Goal: Information Seeking & Learning: Find specific fact

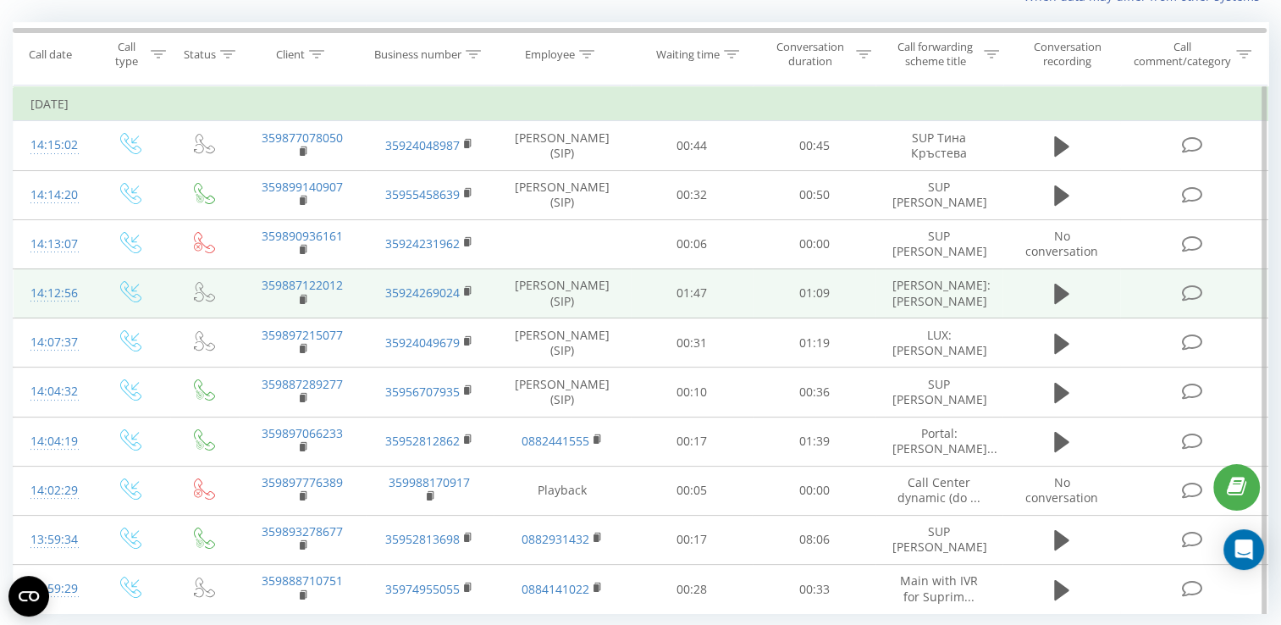
scroll to position [195, 0]
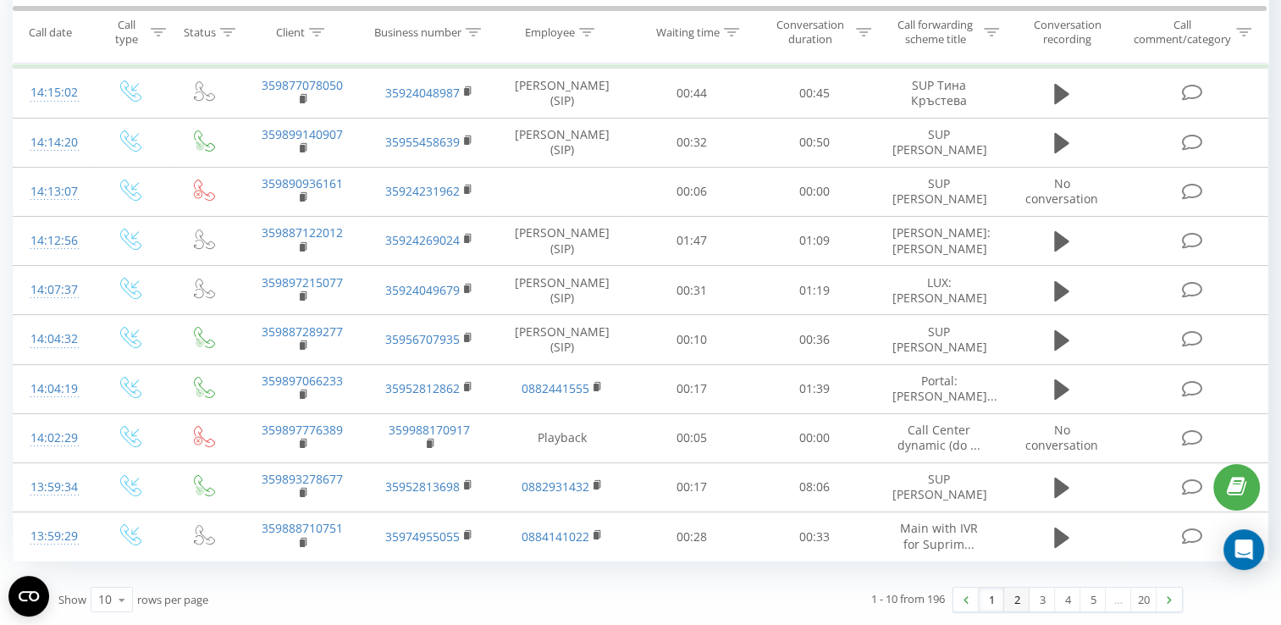
click at [1013, 598] on link "2" at bounding box center [1016, 599] width 25 height 24
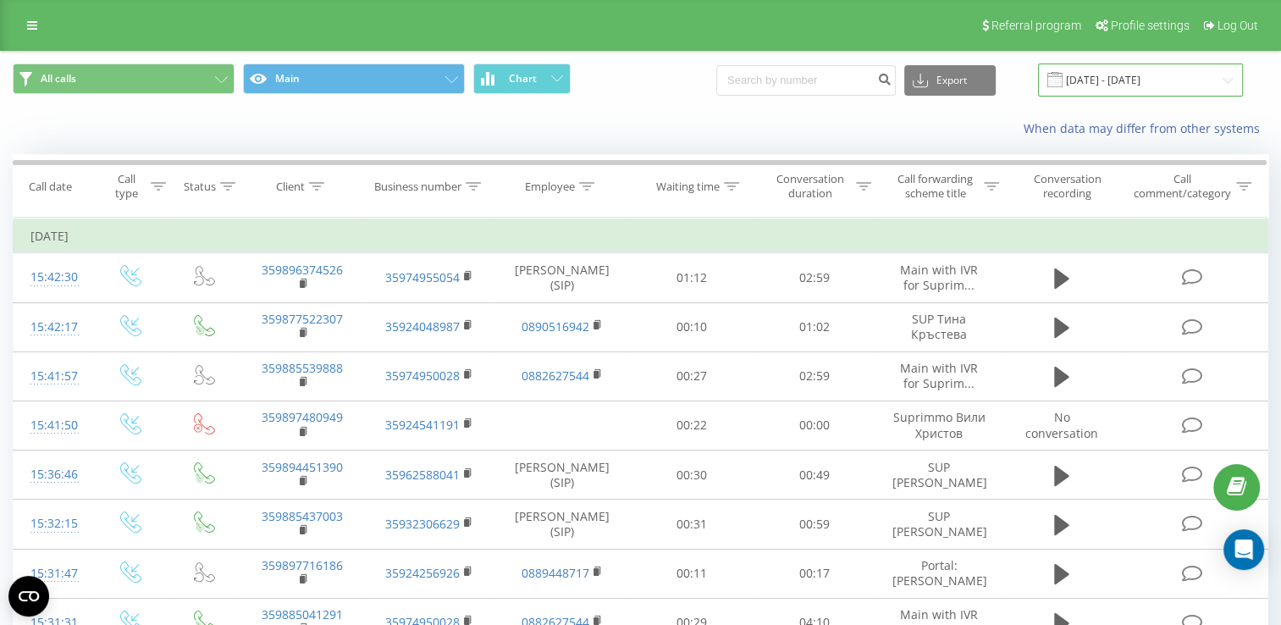
click at [1225, 87] on input "[DATE] - [DATE]" at bounding box center [1140, 79] width 205 height 33
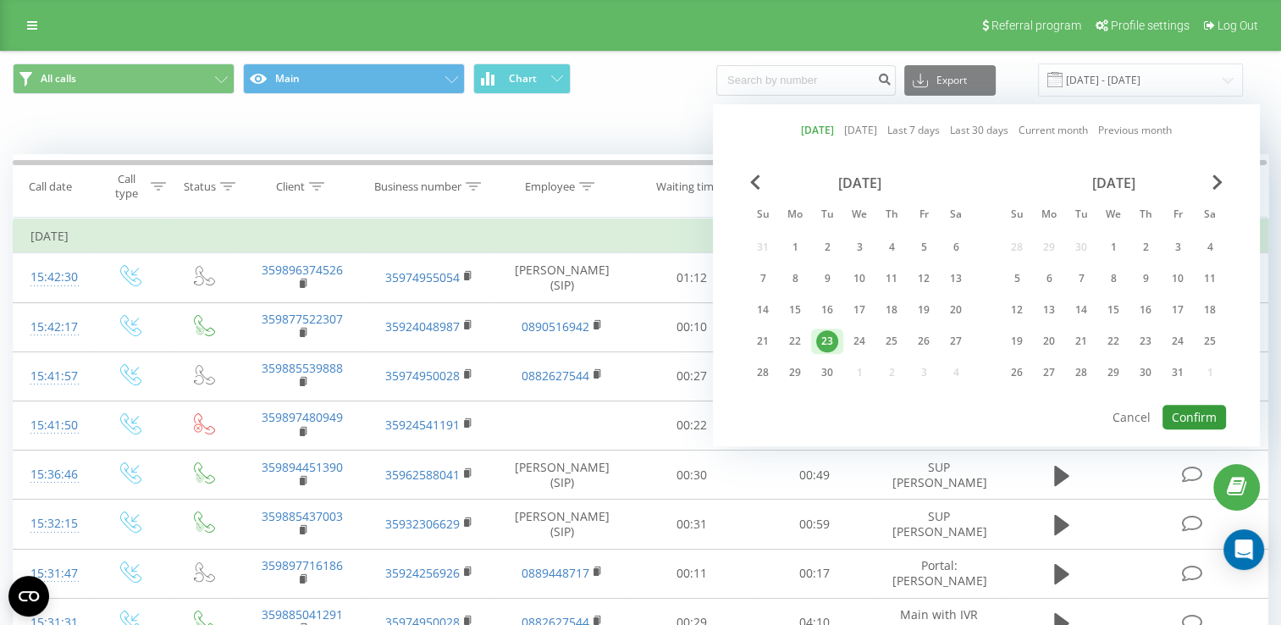
click at [1221, 415] on button "Confirm" at bounding box center [1193, 417] width 63 height 25
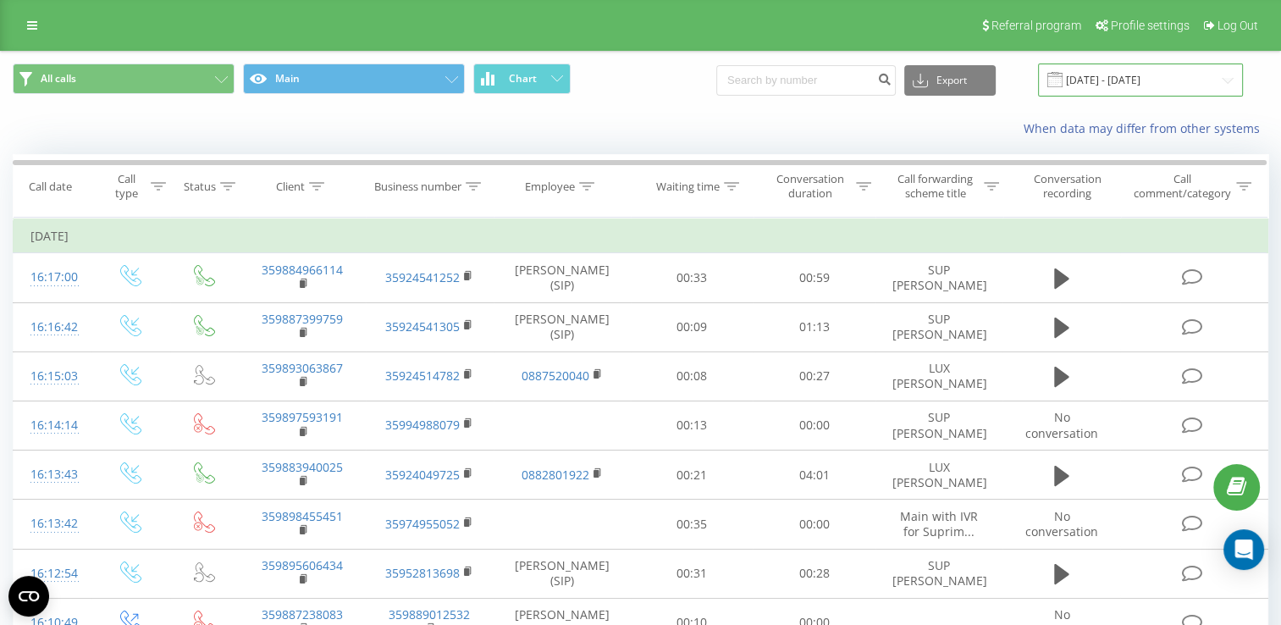
click at [1224, 80] on input "[DATE] - [DATE]" at bounding box center [1140, 79] width 205 height 33
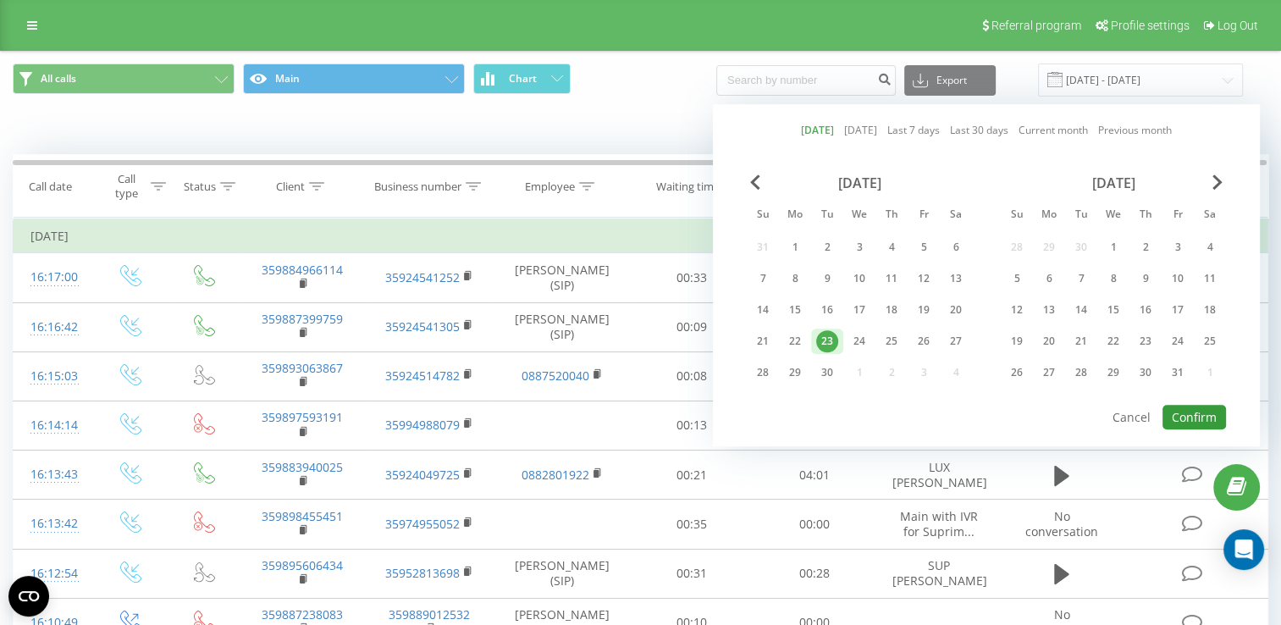
click at [1192, 413] on button "Confirm" at bounding box center [1193, 417] width 63 height 25
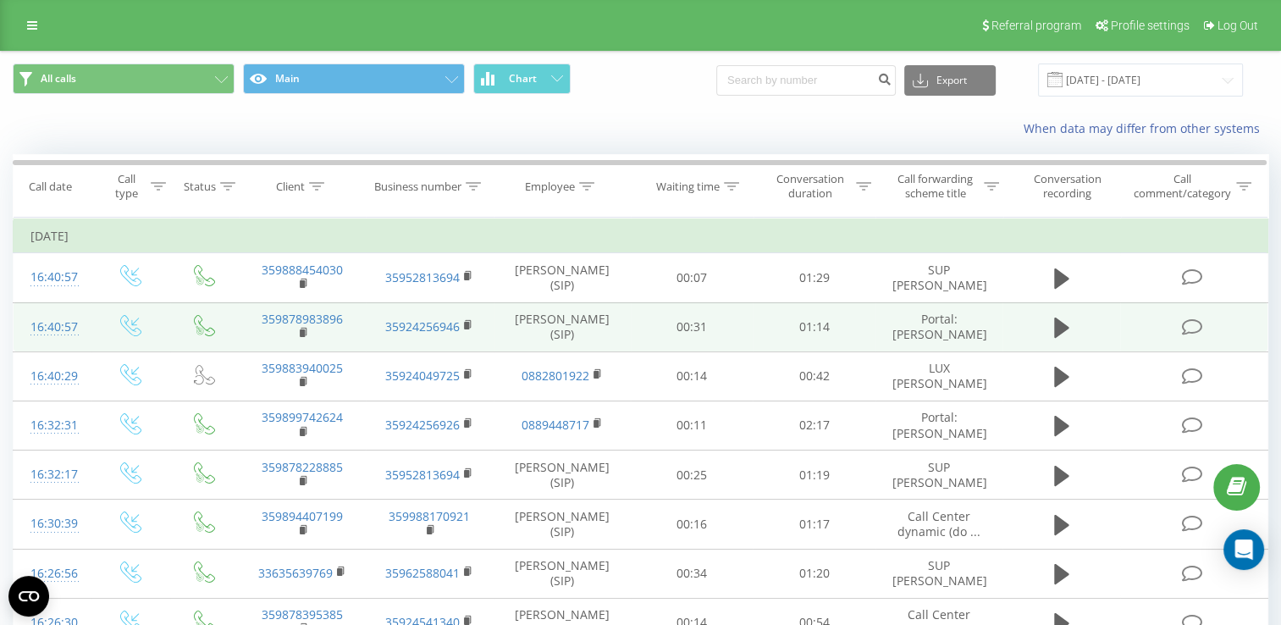
scroll to position [85, 0]
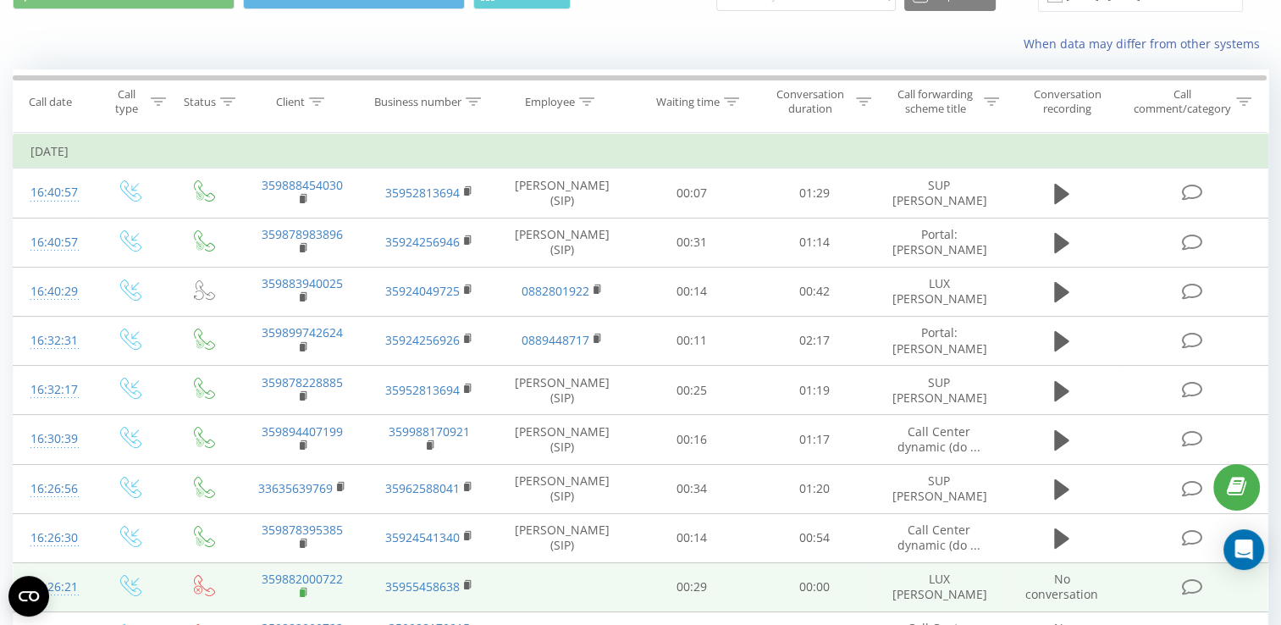
click at [300, 591] on icon at bounding box center [304, 593] width 9 height 12
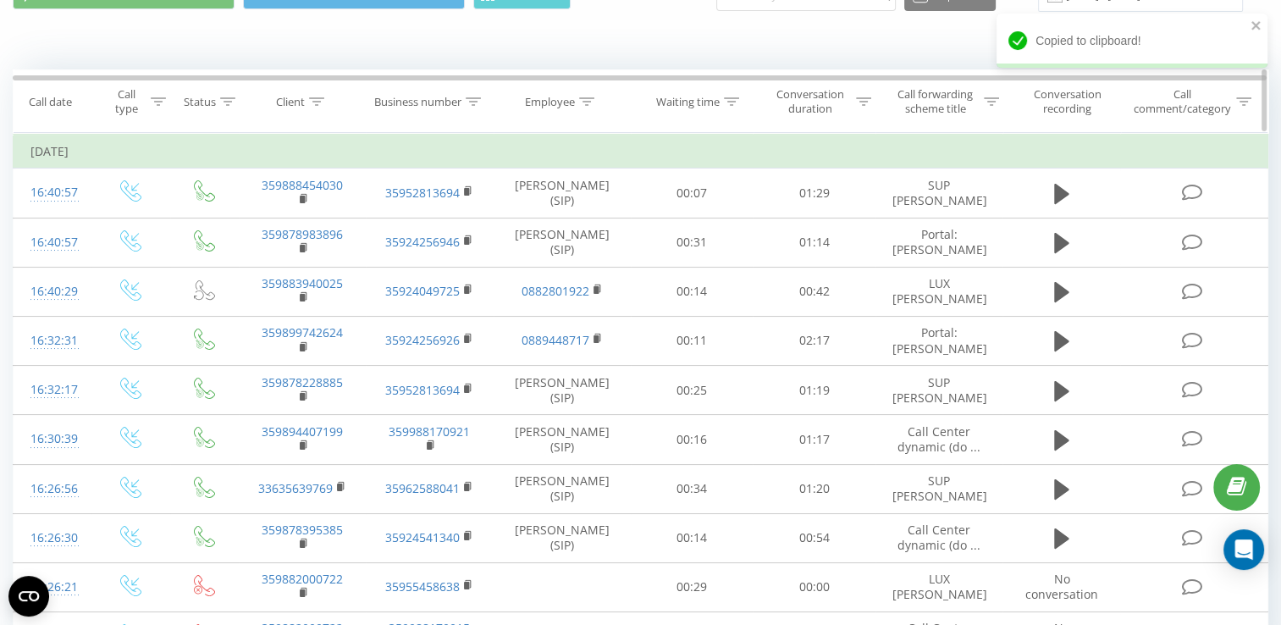
click at [322, 97] on icon at bounding box center [316, 101] width 15 height 8
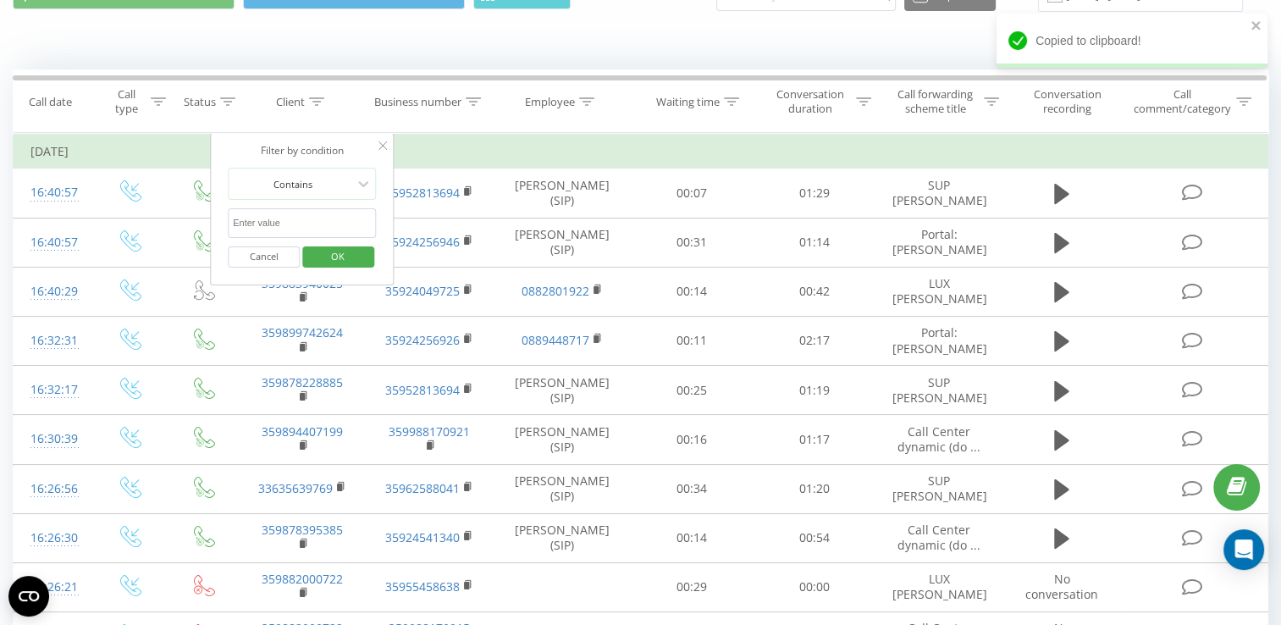
paste input "359882000722"
type input "359882000722"
click at [347, 249] on span "OK" at bounding box center [337, 256] width 47 height 26
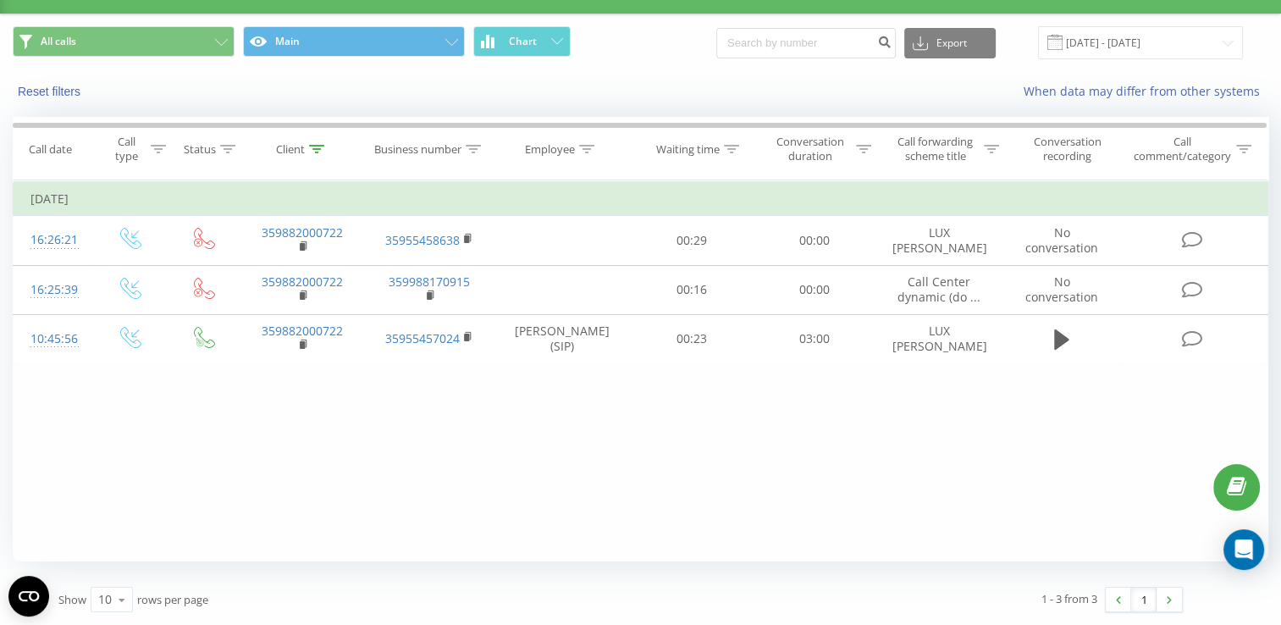
scroll to position [36, 0]
click at [311, 146] on icon at bounding box center [316, 150] width 15 height 8
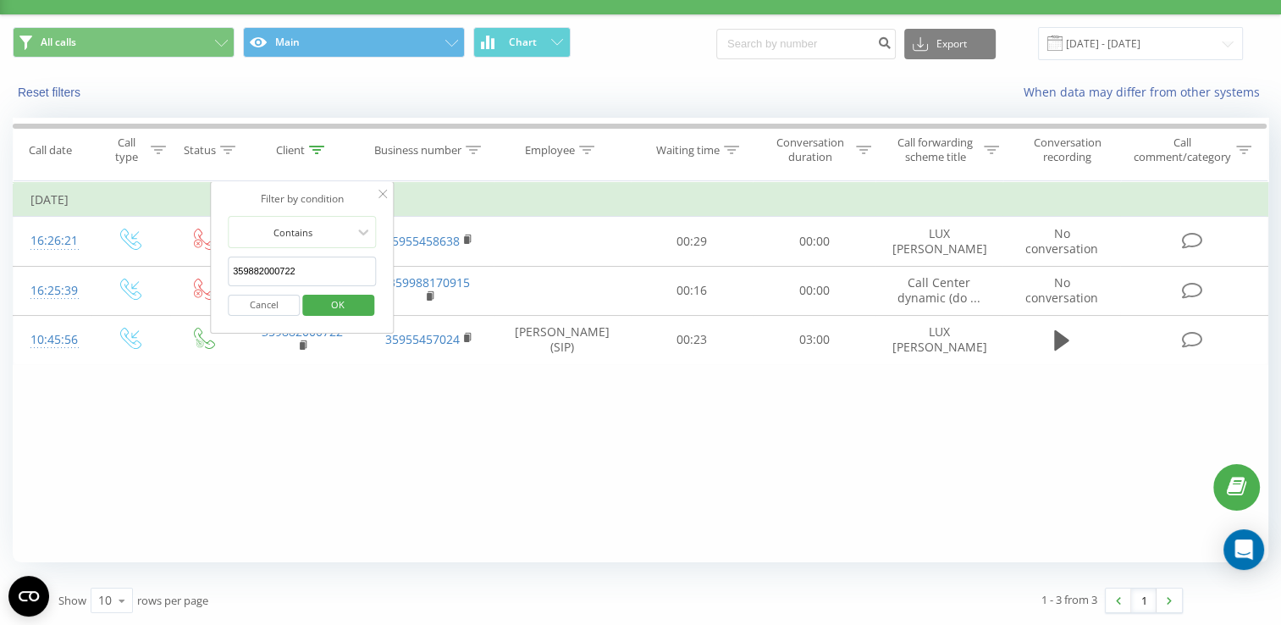
drag, startPoint x: 325, startPoint y: 278, endPoint x: 230, endPoint y: 278, distance: 94.8
click at [230, 278] on input "359882000722" at bounding box center [302, 271] width 149 height 30
click at [332, 300] on span "OK" at bounding box center [337, 304] width 47 height 26
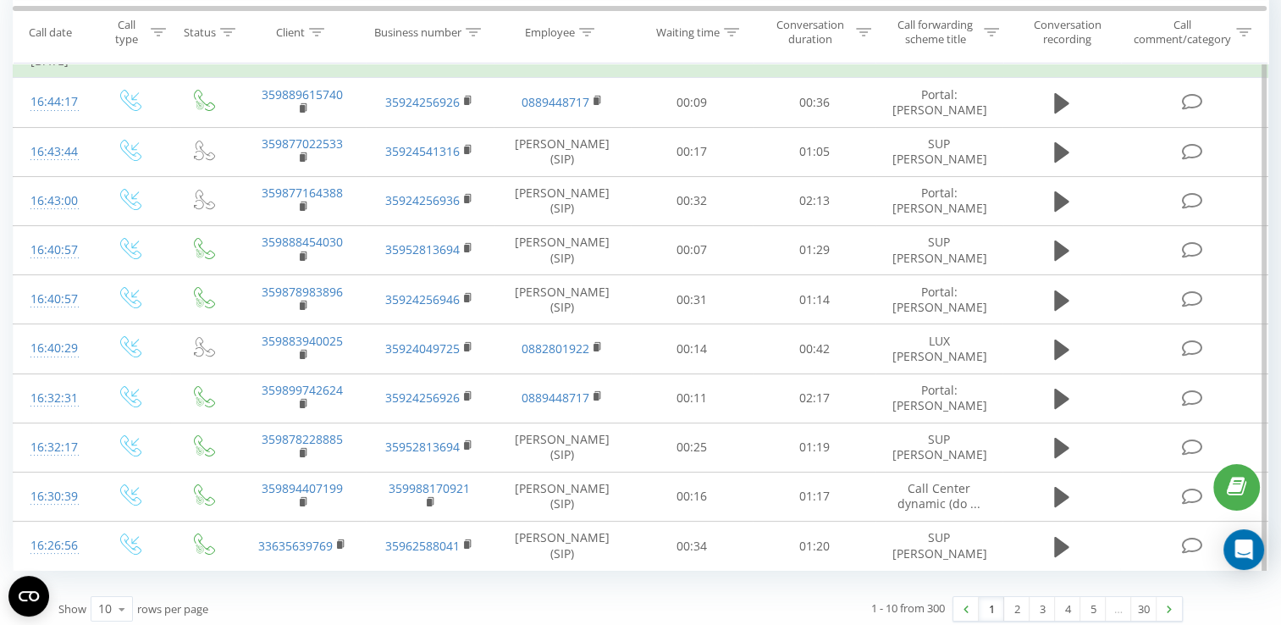
scroll to position [195, 0]
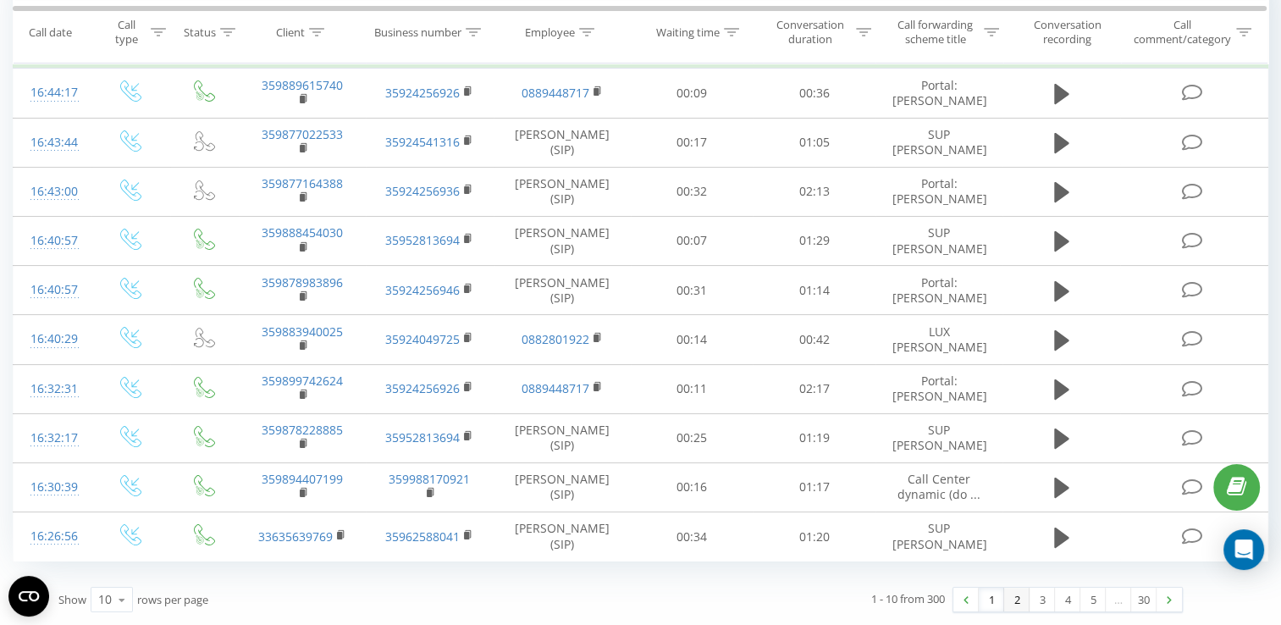
click at [1016, 600] on link "2" at bounding box center [1016, 599] width 25 height 24
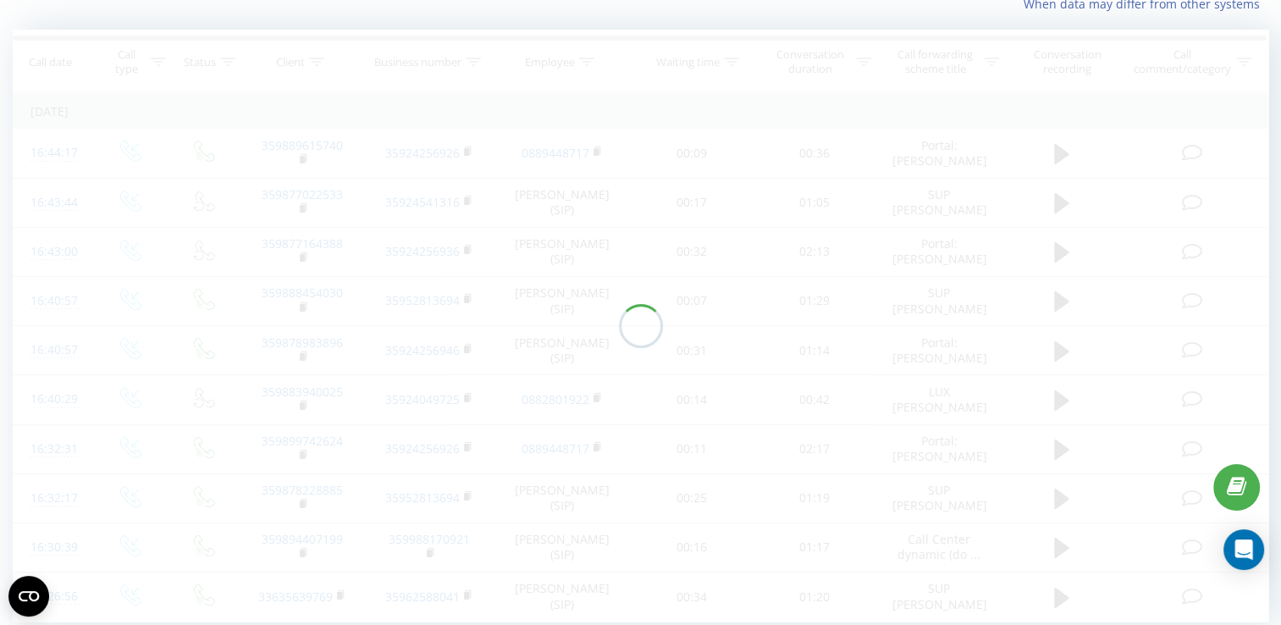
scroll to position [112, 0]
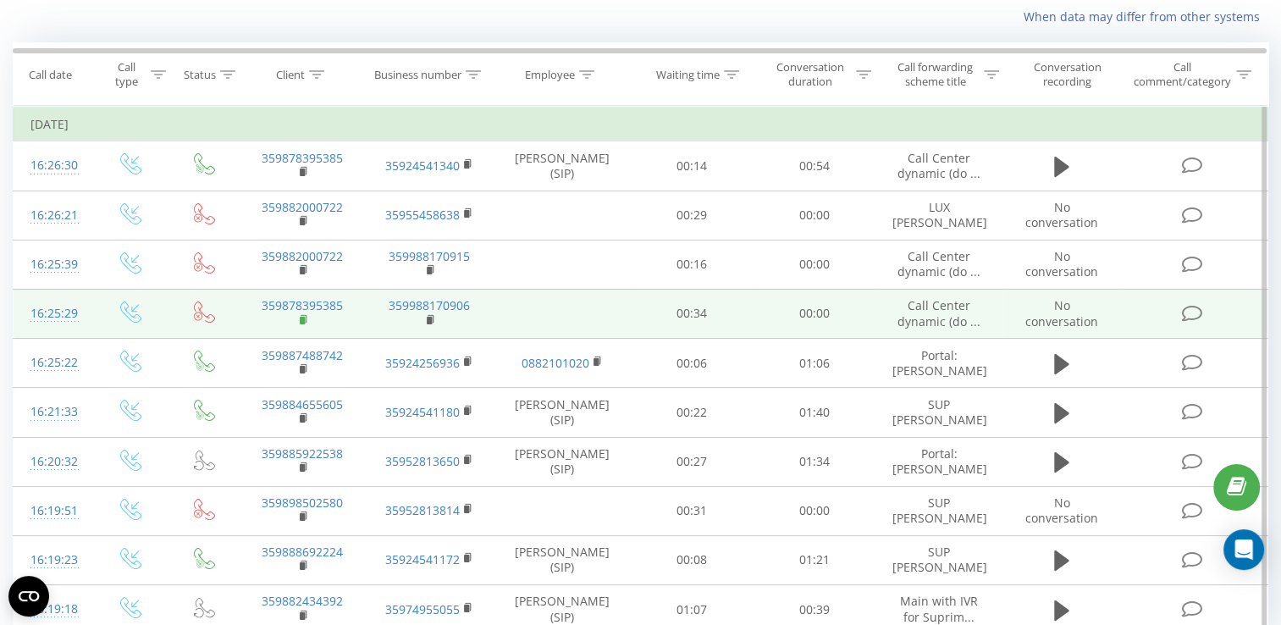
click at [300, 317] on icon at bounding box center [304, 320] width 9 height 12
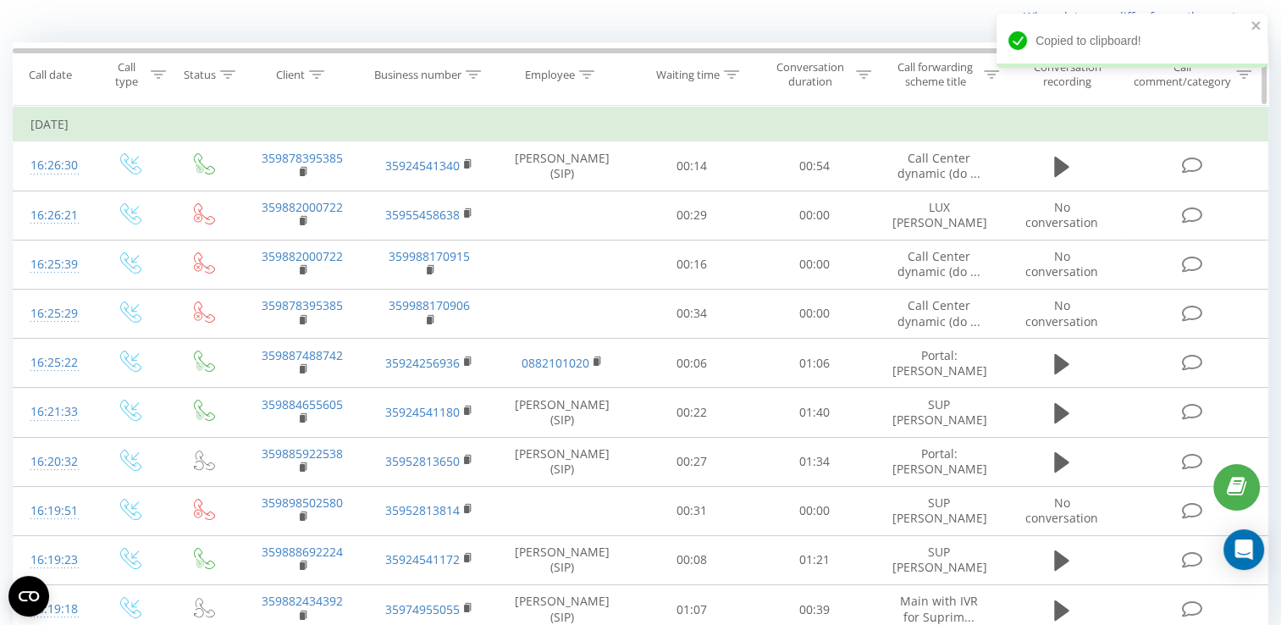
click at [310, 72] on icon at bounding box center [316, 74] width 15 height 8
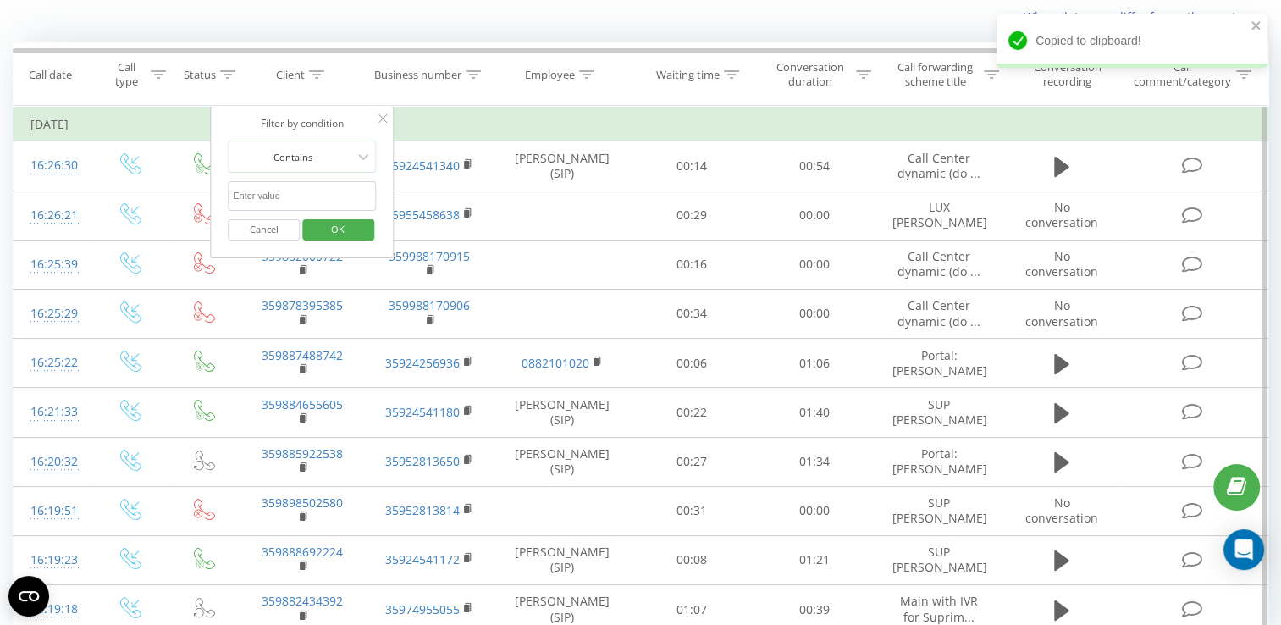
paste input "359878395385"
type input "359878395385"
click at [352, 223] on span "OK" at bounding box center [337, 229] width 47 height 26
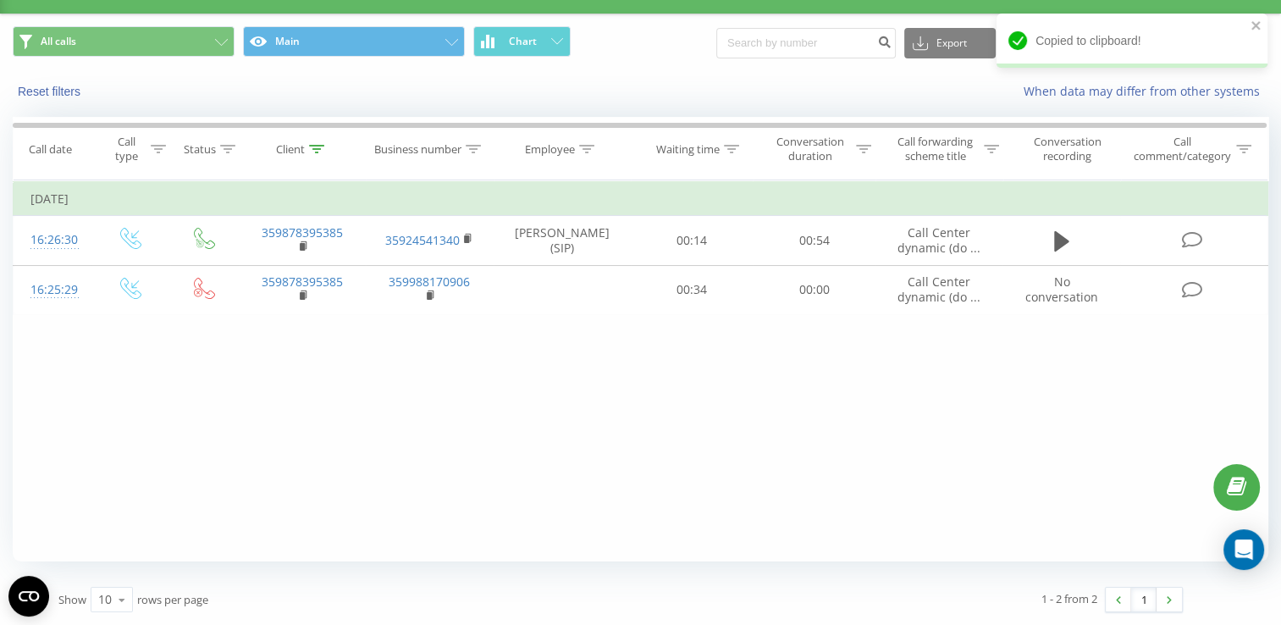
scroll to position [36, 0]
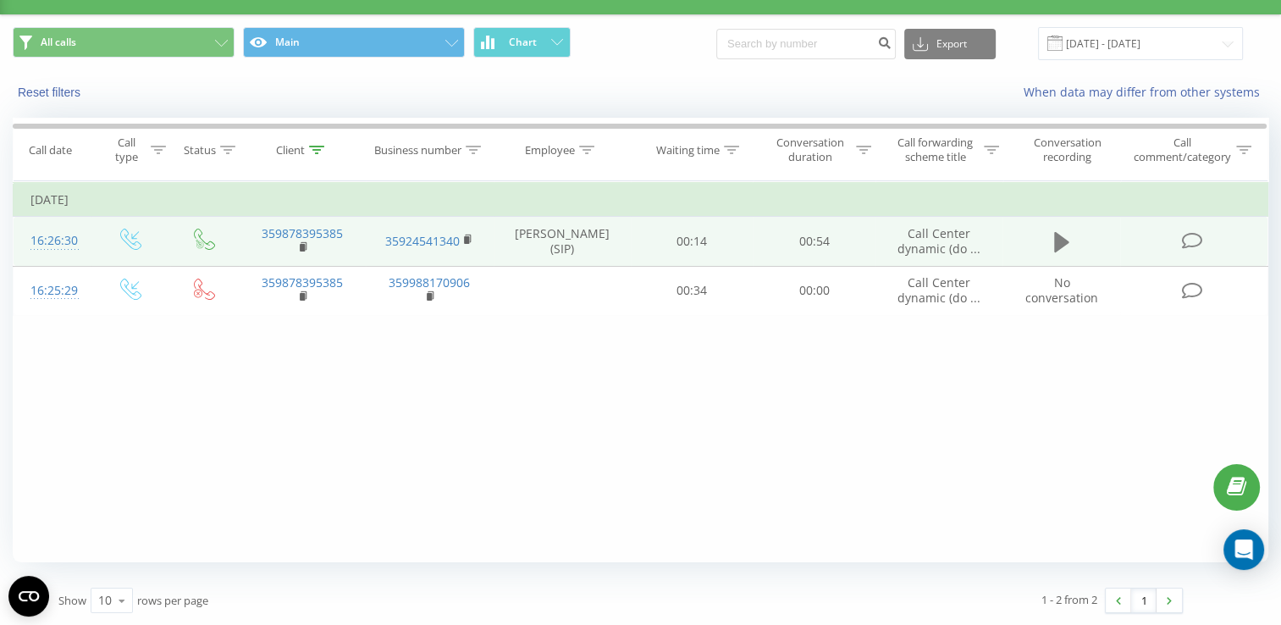
click at [1052, 241] on button at bounding box center [1061, 241] width 25 height 25
